Goal: Obtain resource: Download file/media

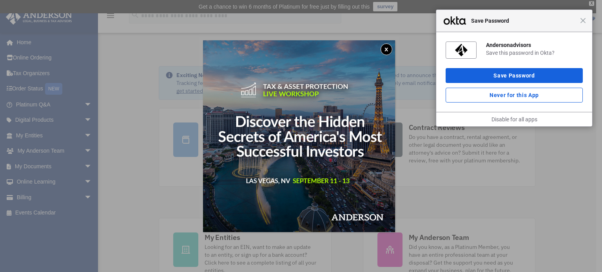
click at [387, 49] on button "x" at bounding box center [387, 50] width 12 height 12
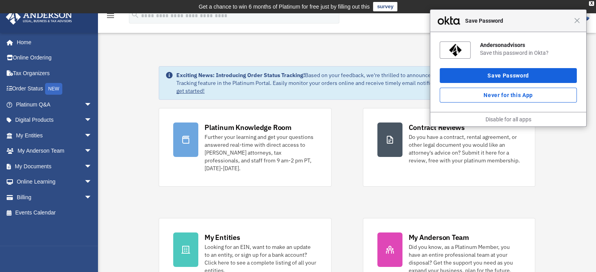
click at [579, 26] on div "Close Save Password" at bounding box center [508, 21] width 156 height 22
click at [577, 19] on span "Close" at bounding box center [577, 21] width 6 height 6
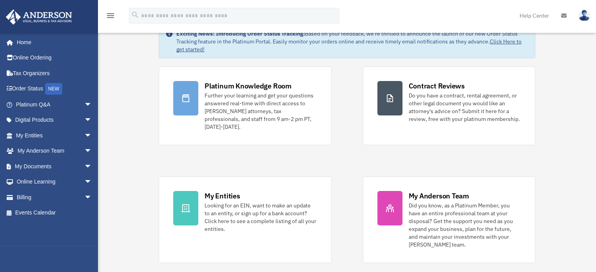
scroll to position [78, 0]
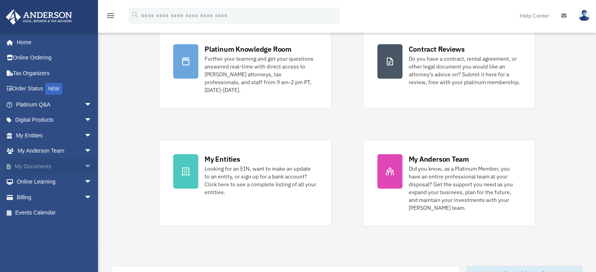
click at [24, 159] on link "My Documents arrow_drop_down" at bounding box center [54, 167] width 98 height 16
click at [24, 162] on link "My Documents arrow_drop_down" at bounding box center [54, 167] width 98 height 16
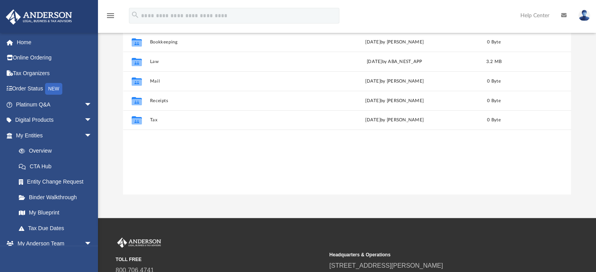
scroll to position [39, 0]
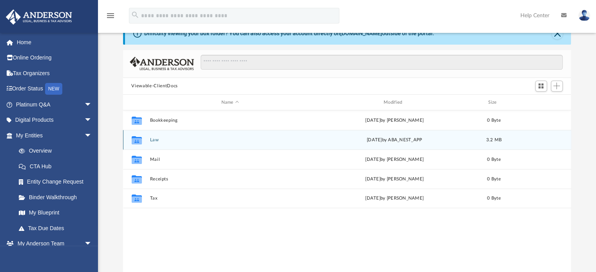
click at [141, 141] on icon "grid" at bounding box center [136, 141] width 10 height 6
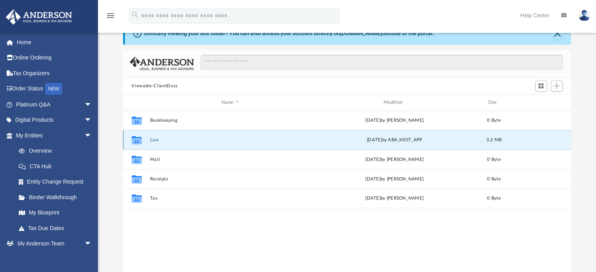
click at [151, 140] on button "Law" at bounding box center [230, 140] width 161 height 5
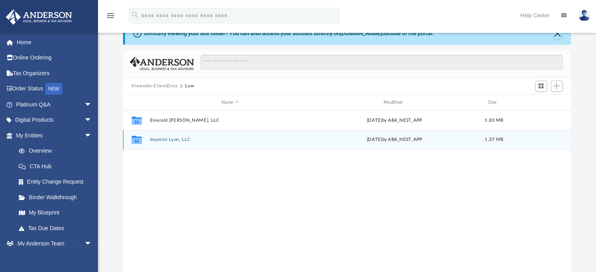
click at [134, 140] on icon "grid" at bounding box center [136, 141] width 10 height 6
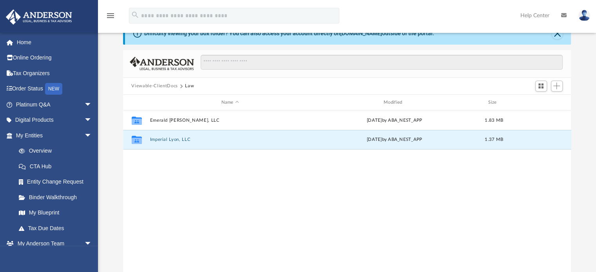
click at [213, 196] on div "Collaborated Folder Emerald Hart, LLC Fri Jul 11 2025 by ABA_NEST_APP 1.83 MB C…" at bounding box center [347, 192] width 448 height 162
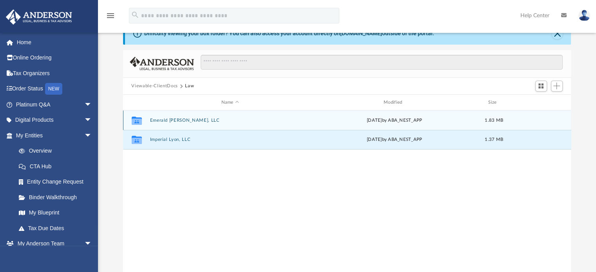
click at [149, 123] on div "Collaborated Folder Emerald [PERSON_NAME], LLC [DATE] by ABA_NEST_APP 1.83 MB" at bounding box center [347, 121] width 448 height 20
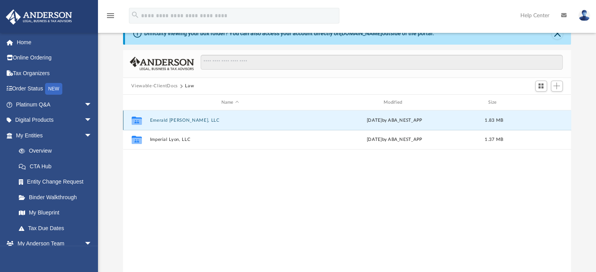
click at [162, 121] on button "Emerald [PERSON_NAME], LLC" at bounding box center [230, 120] width 161 height 5
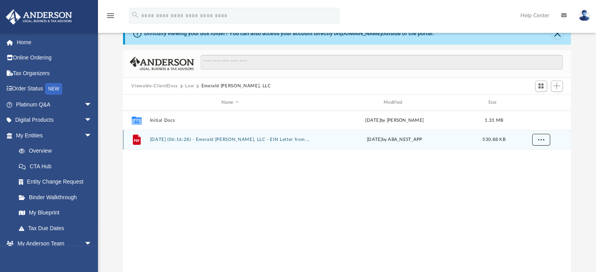
click at [536, 143] on button "More options" at bounding box center [541, 140] width 18 height 12
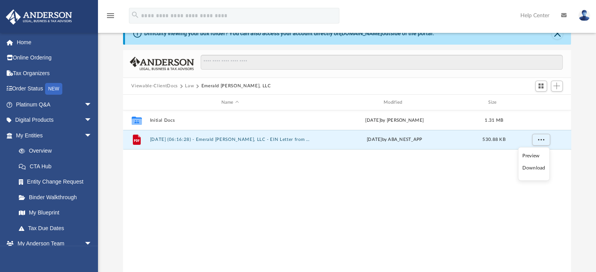
click at [530, 165] on li "Download" at bounding box center [534, 168] width 23 height 8
click at [165, 145] on div "File 2025.07.11 (06:16:28) - Emerald Hart, LLC - EIN Letter from IRS.pdf Fri Ju…" at bounding box center [347, 140] width 448 height 20
click at [165, 141] on button "2025.07.11 (06:16:28) - Emerald Hart, LLC - EIN Letter from IRS.pdf" at bounding box center [230, 140] width 161 height 5
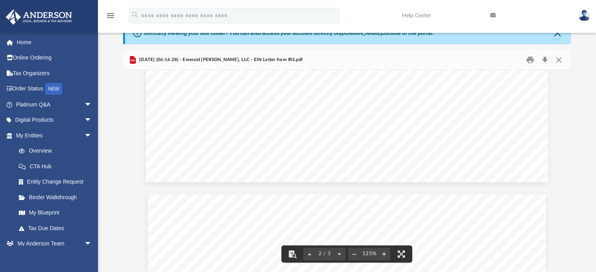
scroll to position [706, 0]
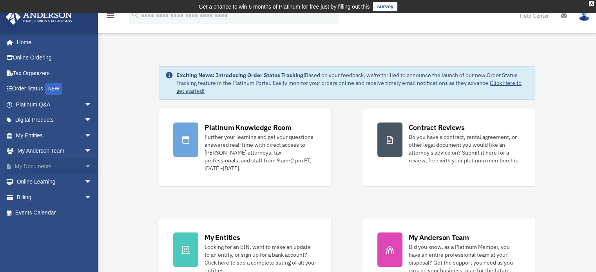
click at [42, 166] on link "My Documents arrow_drop_down" at bounding box center [54, 167] width 98 height 16
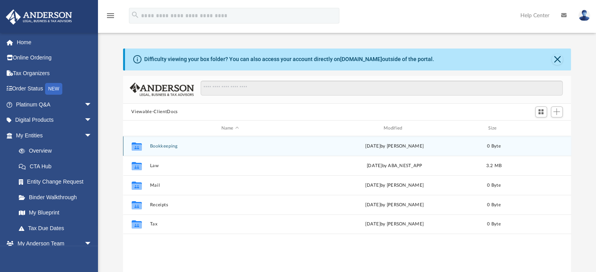
scroll to position [172, 442]
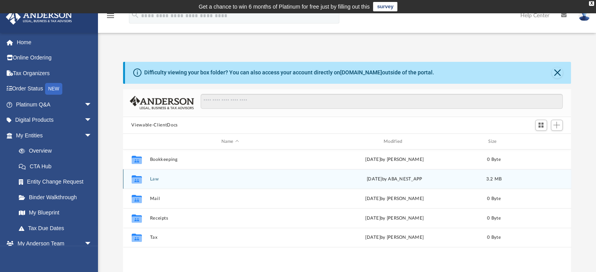
click at [144, 182] on div "Collaborated Folder" at bounding box center [137, 179] width 20 height 13
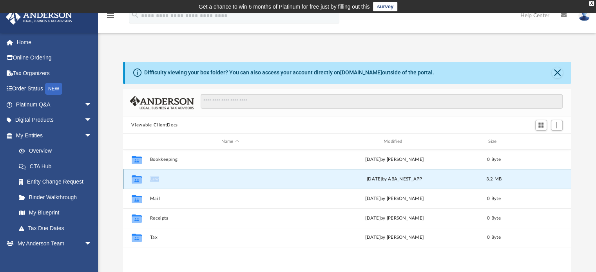
click at [144, 182] on div "Collaborated Folder" at bounding box center [137, 179] width 20 height 13
click at [122, 177] on div "Difficulty viewing your box folder? You can also access your account directly o…" at bounding box center [347, 187] width 498 height 251
click at [133, 177] on icon "grid" at bounding box center [136, 180] width 10 height 8
click at [154, 182] on div "Collaborated Folder Law [DATE] by ABA_NEST_APP 3.2 MB" at bounding box center [347, 179] width 448 height 20
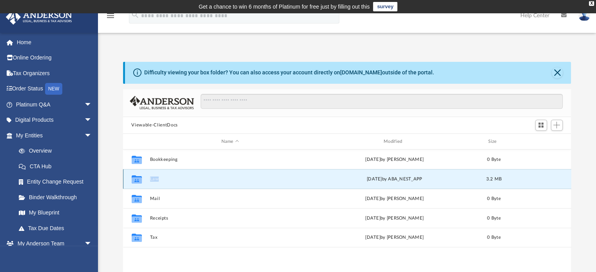
click at [154, 182] on div "Collaborated Folder Law [DATE] by ABA_NEST_APP 3.2 MB" at bounding box center [347, 179] width 448 height 20
click at [140, 178] on icon "grid" at bounding box center [136, 181] width 10 height 6
click at [135, 174] on icon "Collaborated Folder" at bounding box center [136, 179] width 13 height 13
click at [136, 176] on icon "Collaborated Folder" at bounding box center [136, 179] width 13 height 13
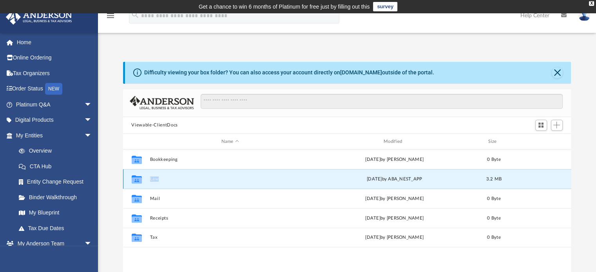
click at [136, 176] on icon "grid" at bounding box center [136, 180] width 10 height 8
drag, startPoint x: 592, startPoint y: 3, endPoint x: 422, endPoint y: 43, distance: 174.9
click at [592, 3] on div "X" at bounding box center [591, 3] width 5 height 5
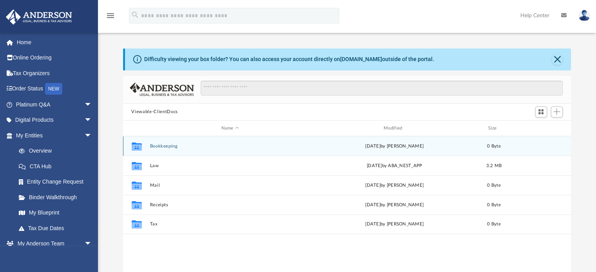
scroll to position [172, 442]
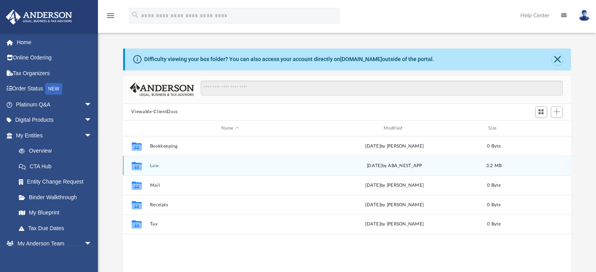
click at [143, 169] on icon "Collaborated Folder" at bounding box center [136, 166] width 13 height 13
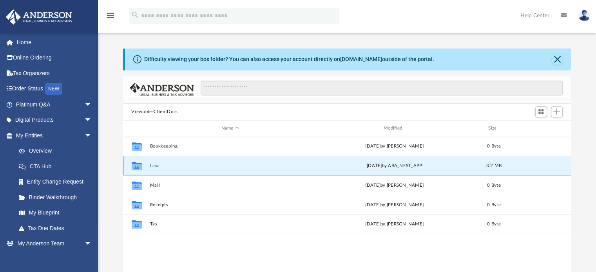
click at [137, 166] on icon "grid" at bounding box center [136, 167] width 10 height 6
click at [155, 162] on div "Collaborated Folder Law [DATE] by ABA_NEST_APP 3.2 MB" at bounding box center [347, 166] width 448 height 20
click at [156, 164] on button "Law" at bounding box center [230, 165] width 161 height 5
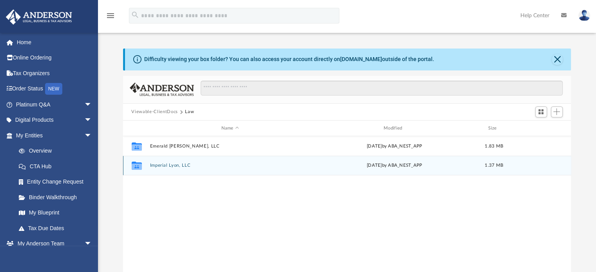
click at [162, 169] on div "Collaborated Folder Imperial Lyon, LLC [DATE] by ABA_NEST_APP 1.37 MB" at bounding box center [347, 166] width 448 height 20
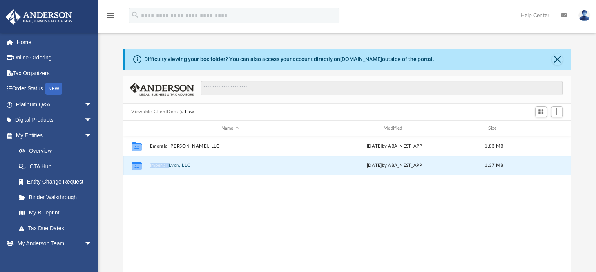
click at [162, 169] on div "Collaborated Folder Imperial Lyon, LLC [DATE] by ABA_NEST_APP 1.37 MB" at bounding box center [347, 166] width 448 height 20
click at [160, 165] on button "Imperial Lyon, LLC" at bounding box center [230, 165] width 161 height 5
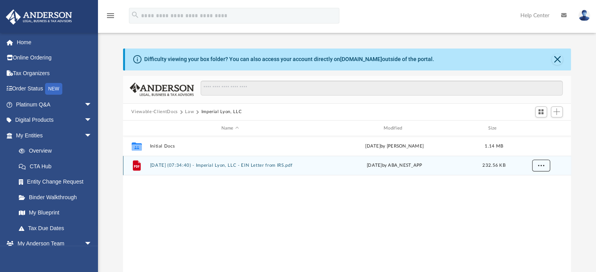
click at [538, 160] on button "More options" at bounding box center [541, 166] width 18 height 12
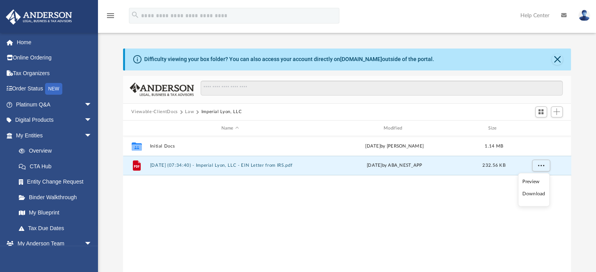
click at [532, 196] on li "Download" at bounding box center [534, 194] width 23 height 8
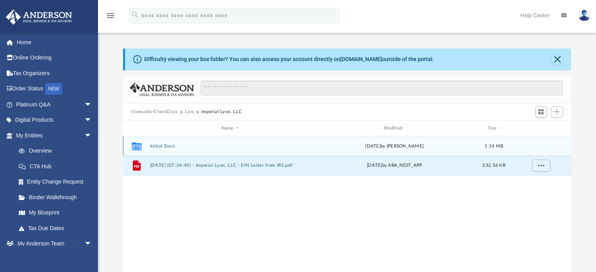
click at [151, 145] on button "Initial Docs" at bounding box center [230, 146] width 161 height 5
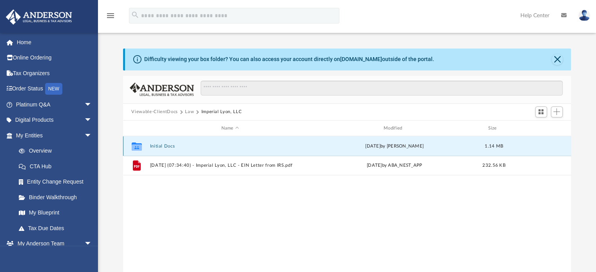
click at [151, 145] on button "Initial Docs" at bounding box center [230, 146] width 161 height 5
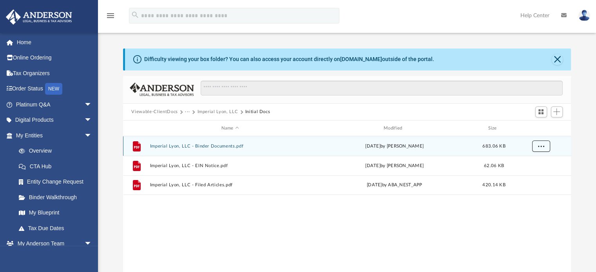
click at [543, 145] on span "More options" at bounding box center [541, 146] width 6 height 4
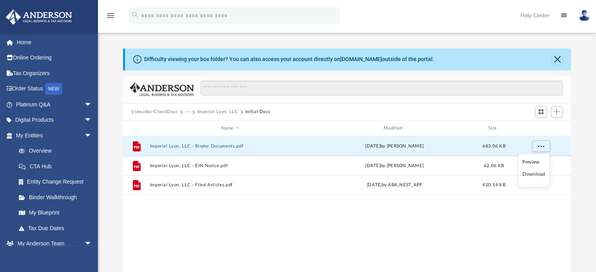
click at [532, 175] on li "Download" at bounding box center [534, 175] width 23 height 8
click at [544, 149] on button "More options" at bounding box center [541, 147] width 18 height 12
drag, startPoint x: 462, startPoint y: 218, endPoint x: 508, endPoint y: 199, distance: 49.8
click at [466, 216] on div "File Imperial Lyon, LLC - Binder Documents.pdf Wed Jul 23 2025 by Amber Johnson…" at bounding box center [347, 217] width 448 height 162
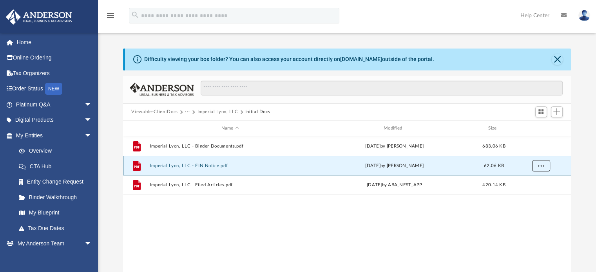
click at [543, 164] on span "More options" at bounding box center [541, 166] width 6 height 4
click at [530, 196] on li "Download" at bounding box center [534, 194] width 23 height 8
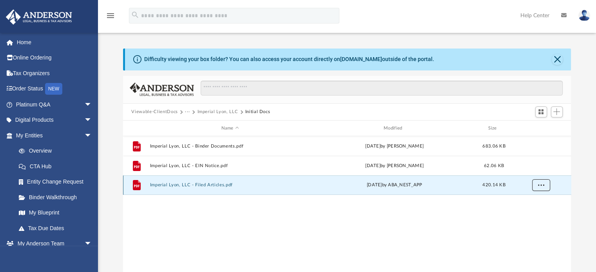
click at [545, 185] on button "More options" at bounding box center [541, 186] width 18 height 12
click at [536, 214] on li "Download" at bounding box center [534, 214] width 23 height 8
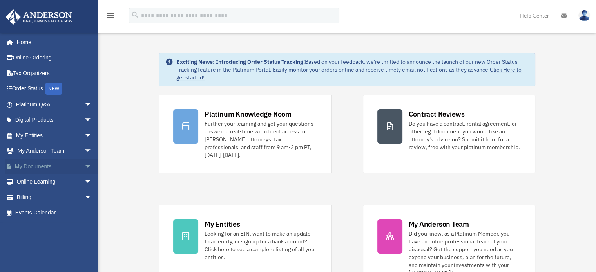
click at [37, 163] on link "My Documents arrow_drop_down" at bounding box center [54, 167] width 98 height 16
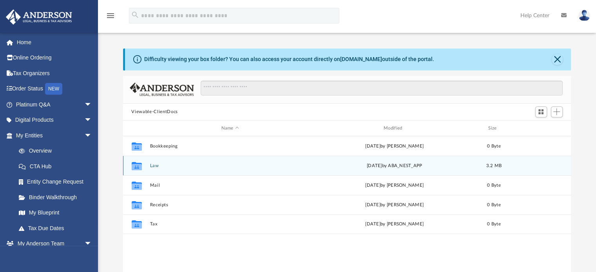
scroll to position [172, 442]
click at [146, 165] on div "Collaborated Folder" at bounding box center [137, 166] width 20 height 13
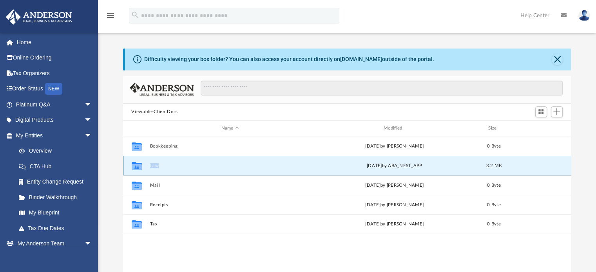
click at [152, 165] on button "Law" at bounding box center [230, 165] width 161 height 5
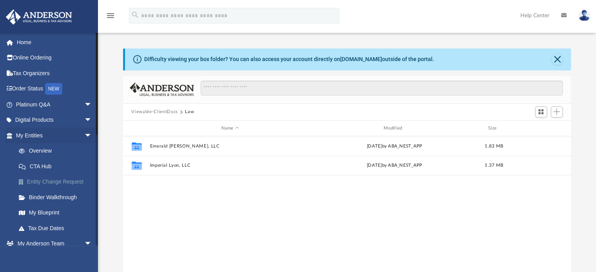
click at [49, 180] on link "Entity Change Request" at bounding box center [57, 182] width 93 height 16
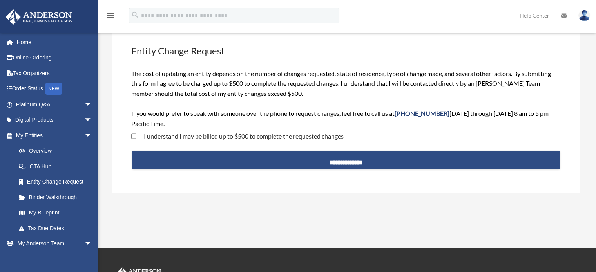
scroll to position [78, 0]
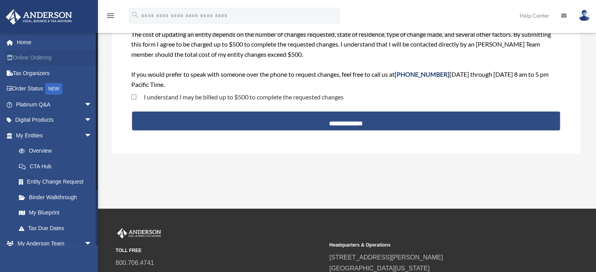
click at [37, 59] on link "Online Ordering" at bounding box center [54, 58] width 98 height 16
click at [32, 69] on link "Tax Organizers" at bounding box center [54, 73] width 98 height 16
click at [30, 74] on link "Tax Organizers" at bounding box center [54, 73] width 98 height 16
